Goal: Task Accomplishment & Management: Manage account settings

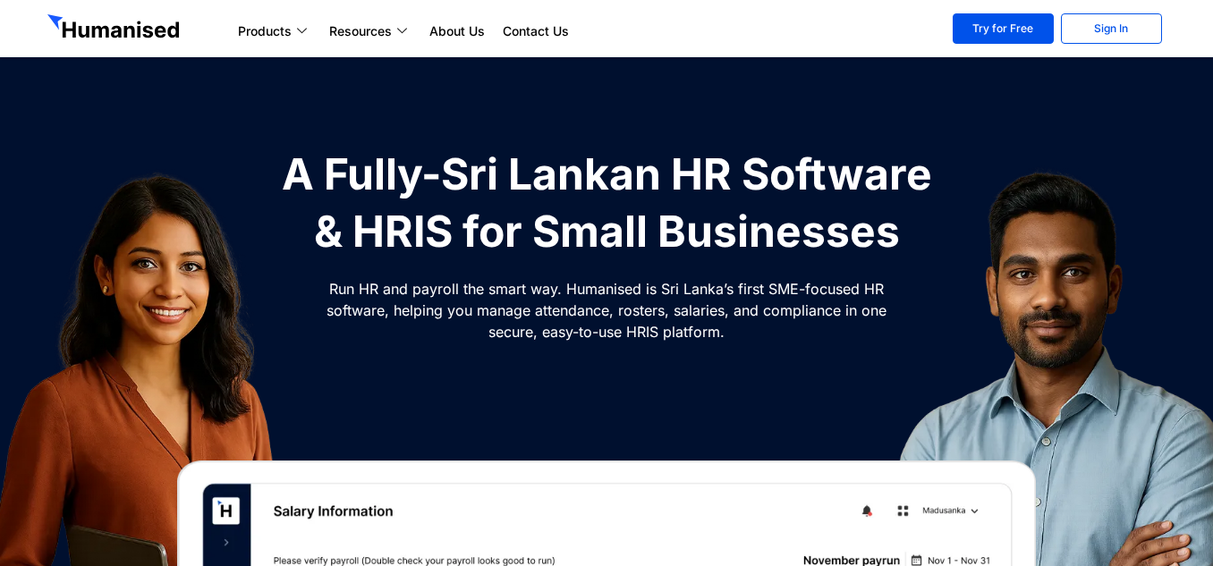
click at [1139, 26] on link "Sign In" at bounding box center [1111, 28] width 101 height 30
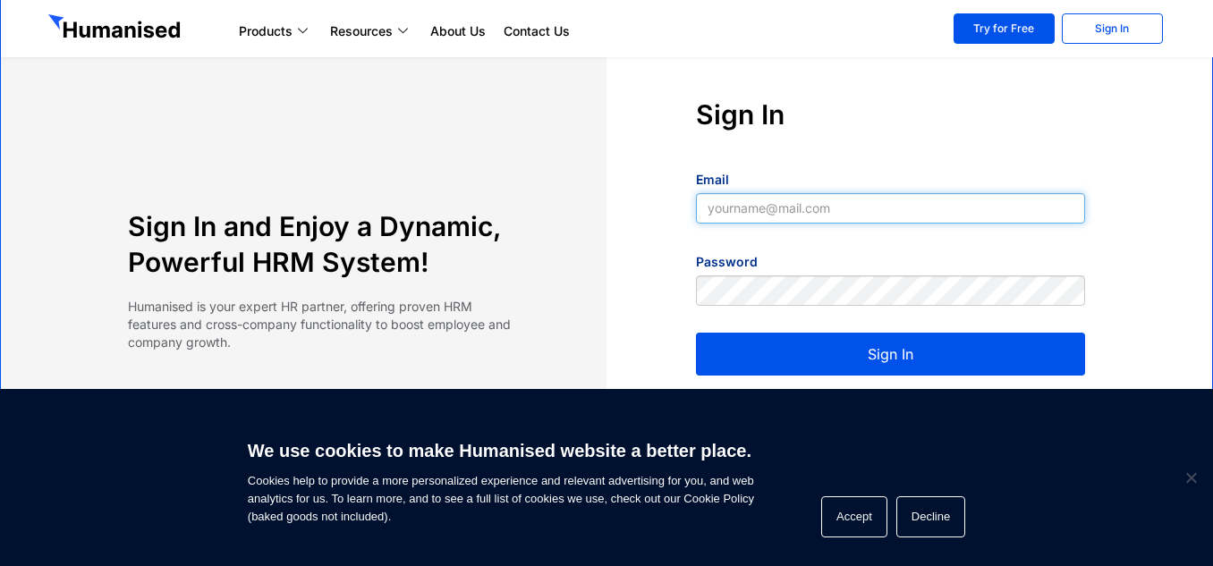
click at [738, 199] on input "Email" at bounding box center [890, 208] width 389 height 30
type input "rifraz@teamcollaboro.com"
click at [939, 354] on button "Sign In" at bounding box center [890, 354] width 389 height 43
